Goal: Task Accomplishment & Management: Use online tool/utility

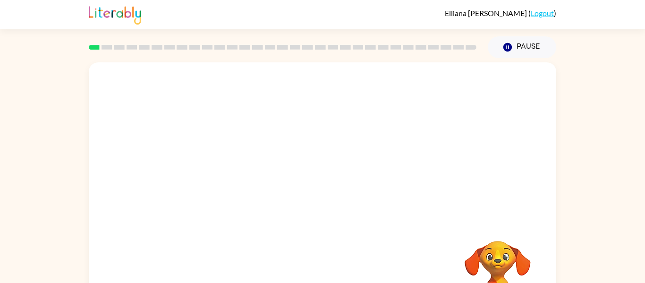
scroll to position [49, 0]
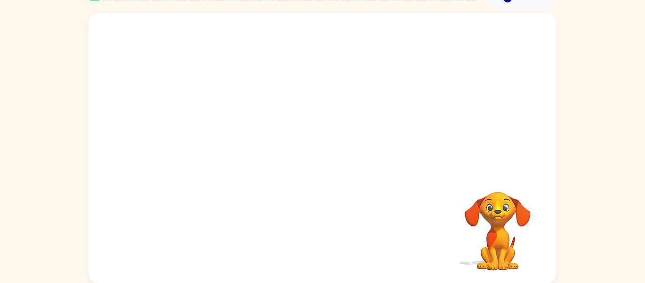
click at [453, 219] on video "Your browser must support playing .mp4 files to use Literably. Please try using…" at bounding box center [497, 224] width 94 height 94
click at [319, 154] on div at bounding box center [322, 152] width 60 height 34
click at [307, 156] on button "button" at bounding box center [322, 152] width 60 height 34
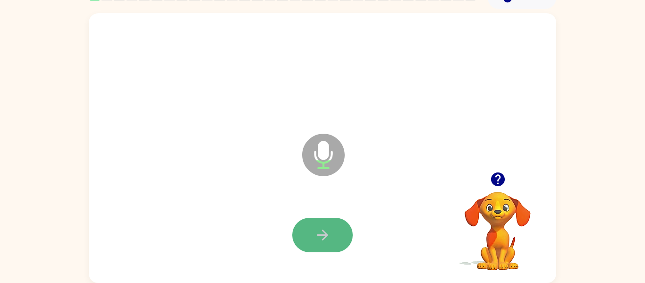
click at [336, 234] on button "button" at bounding box center [322, 235] width 60 height 34
click at [374, 161] on icon "Microphone The Microphone is here when it is your turn to talk" at bounding box center [371, 166] width 142 height 71
click at [312, 226] on button "button" at bounding box center [322, 235] width 60 height 34
click at [317, 233] on icon "button" at bounding box center [322, 234] width 17 height 17
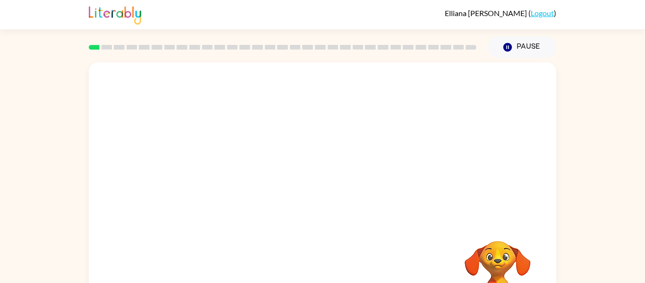
click at [291, 89] on div at bounding box center [322, 119] width 448 height 77
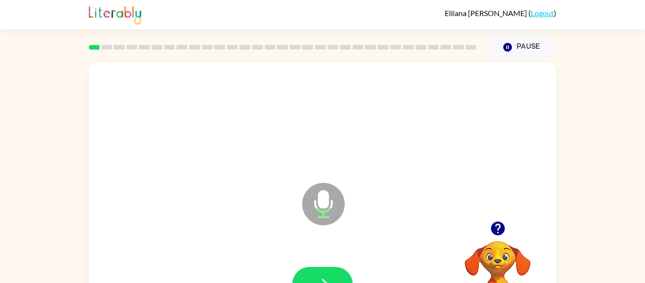
scroll to position [49, 0]
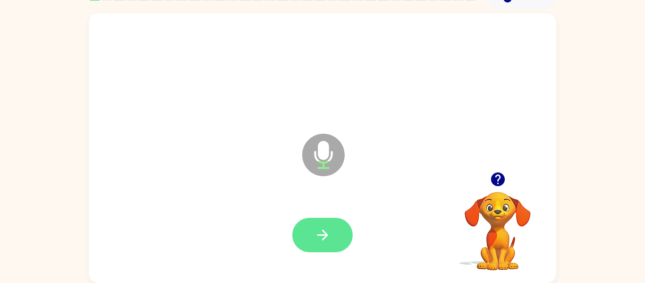
click at [336, 229] on button "button" at bounding box center [322, 235] width 60 height 34
click at [334, 208] on div at bounding box center [322, 234] width 448 height 77
click at [335, 234] on button "button" at bounding box center [322, 235] width 60 height 34
click at [337, 234] on button "button" at bounding box center [322, 235] width 60 height 34
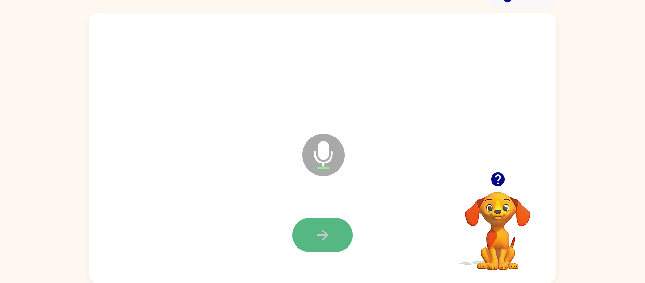
click at [337, 235] on button "button" at bounding box center [322, 235] width 60 height 34
click at [337, 238] on button "button" at bounding box center [322, 235] width 60 height 34
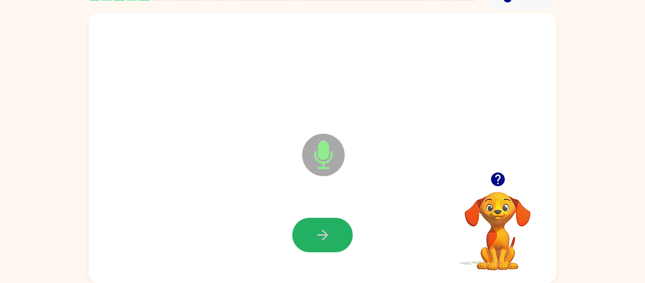
click at [337, 238] on button "button" at bounding box center [322, 235] width 60 height 34
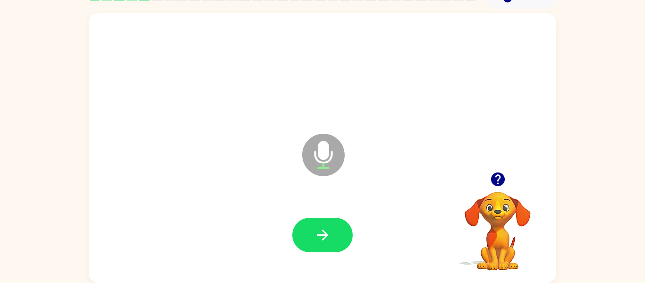
click at [337, 238] on button "button" at bounding box center [322, 235] width 60 height 34
click at [338, 241] on button "button" at bounding box center [322, 235] width 60 height 34
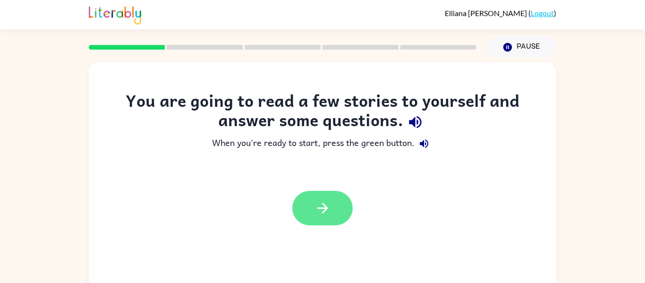
click at [331, 209] on button "button" at bounding box center [322, 208] width 60 height 34
